Goal: Find specific page/section: Find specific page/section

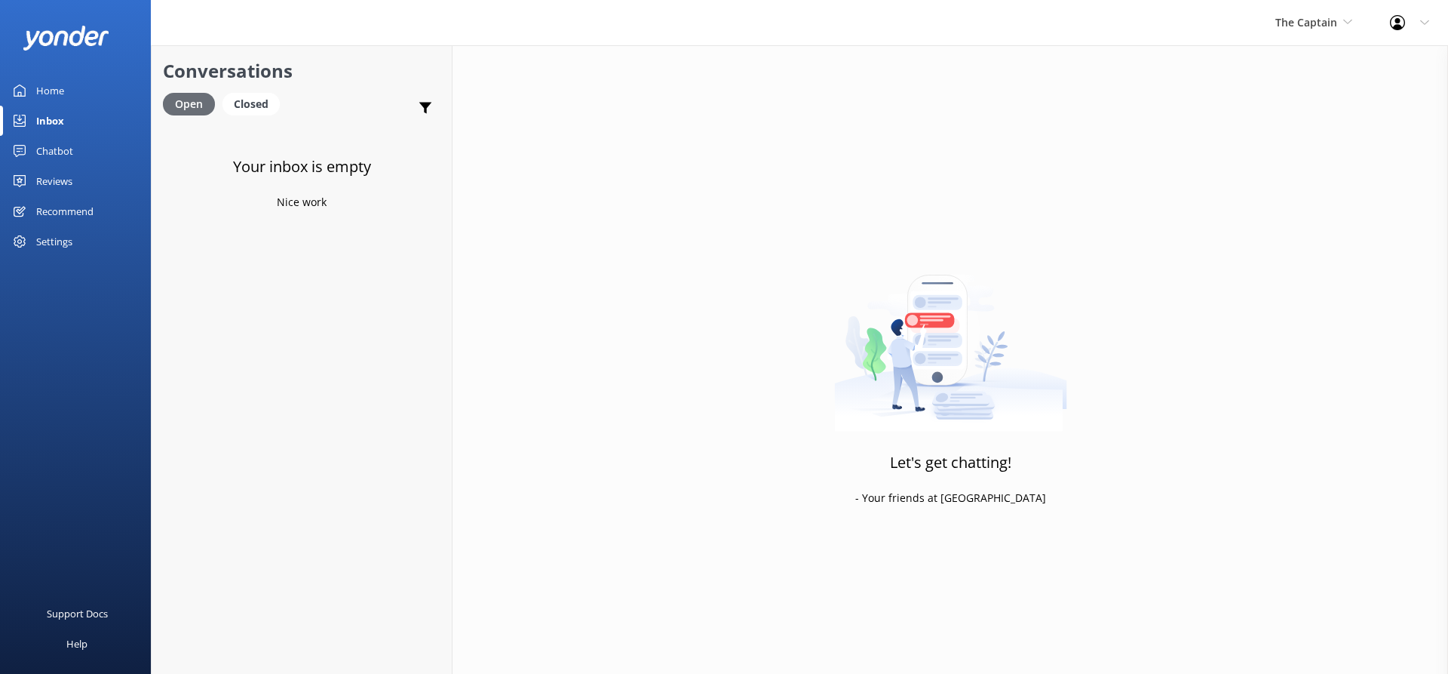
click at [204, 108] on div "Open" at bounding box center [189, 104] width 52 height 23
click at [247, 98] on div "Closed" at bounding box center [250, 104] width 57 height 23
